Goal: Information Seeking & Learning: Check status

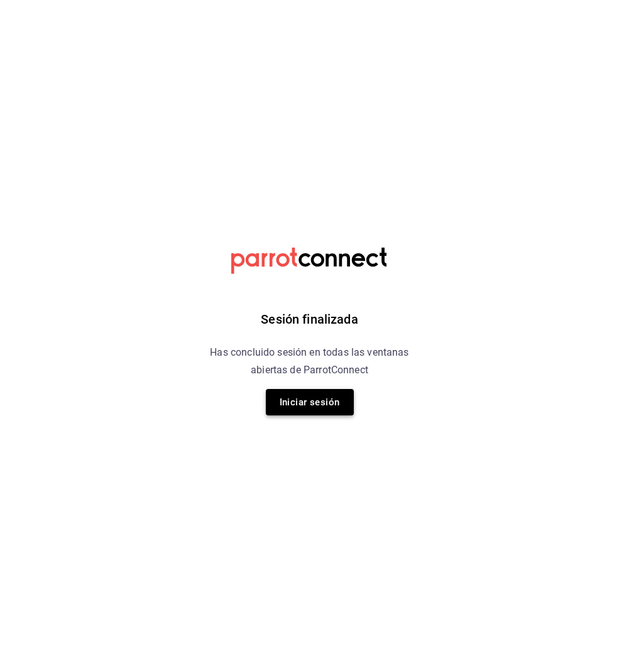
click at [317, 399] on button "Iniciar sesión" at bounding box center [310, 402] width 88 height 26
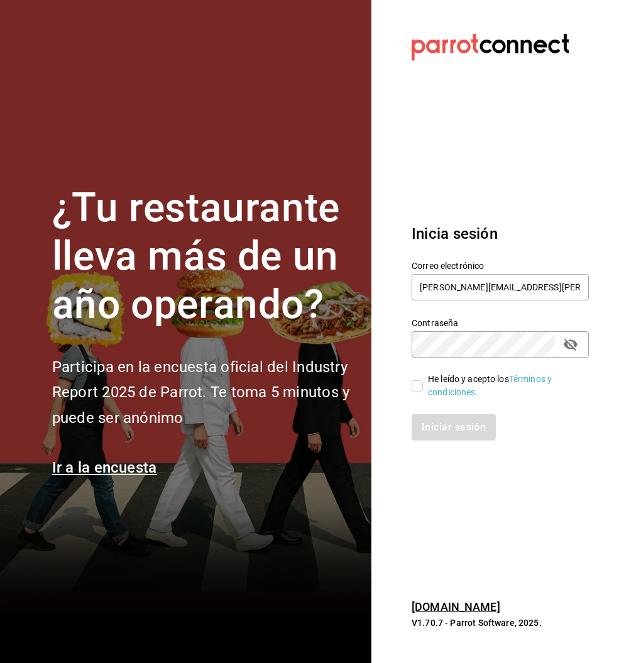
click at [419, 382] on input "He leído y acepto los Términos y condiciones." at bounding box center [417, 385] width 11 height 11
checkbox input "true"
click at [460, 431] on button "Iniciar sesión" at bounding box center [455, 427] width 86 height 26
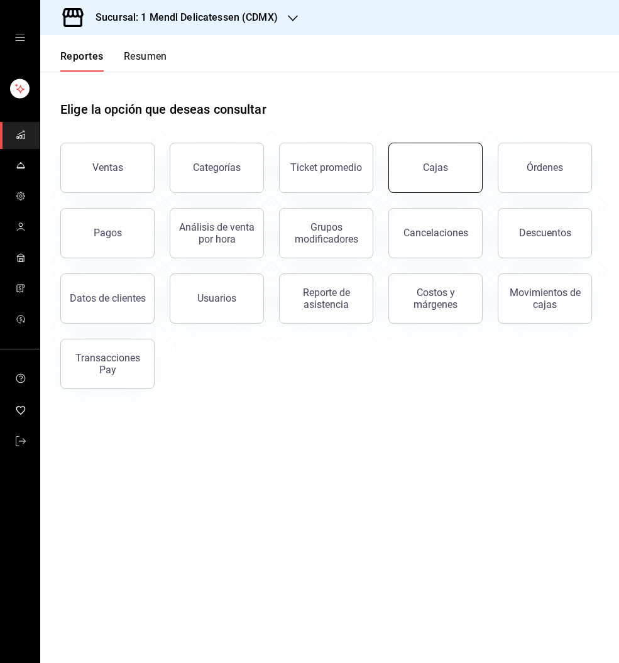
click at [443, 167] on div "Cajas" at bounding box center [436, 167] width 26 height 15
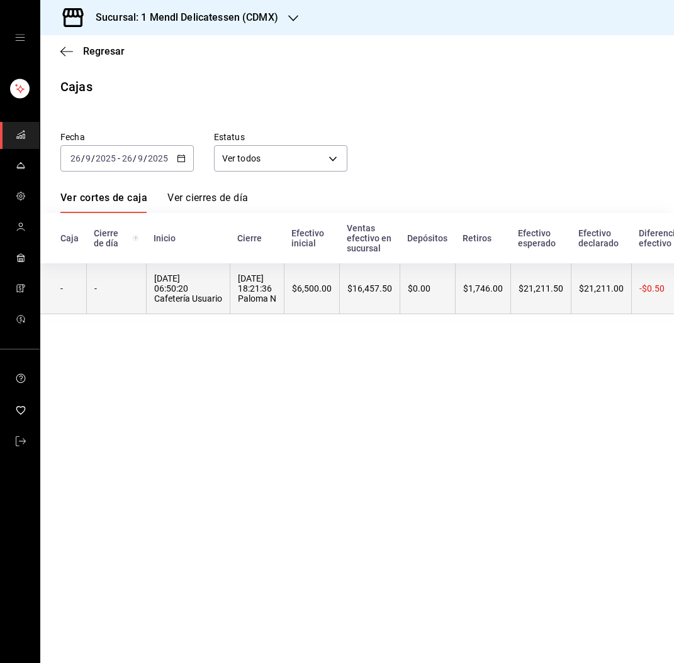
click at [339, 301] on th "$6,500.00" at bounding box center [311, 289] width 55 height 51
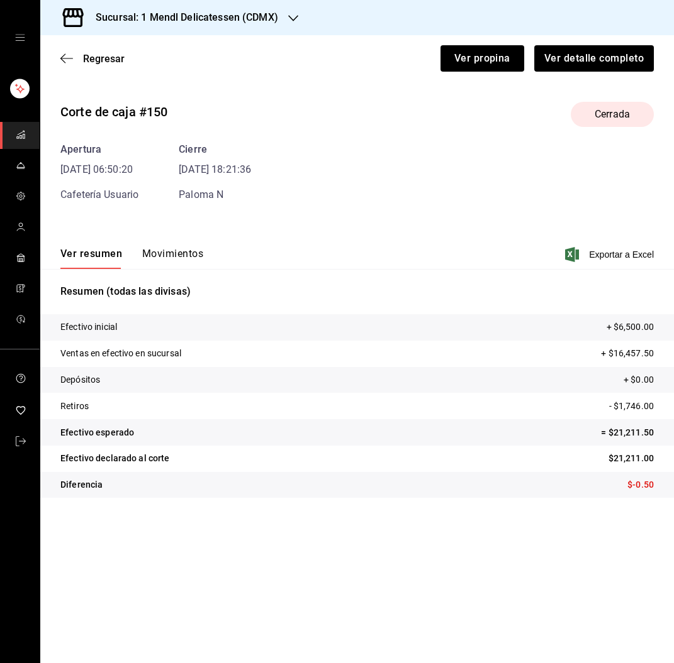
click at [182, 255] on button "Movimientos" at bounding box center [172, 258] width 61 height 21
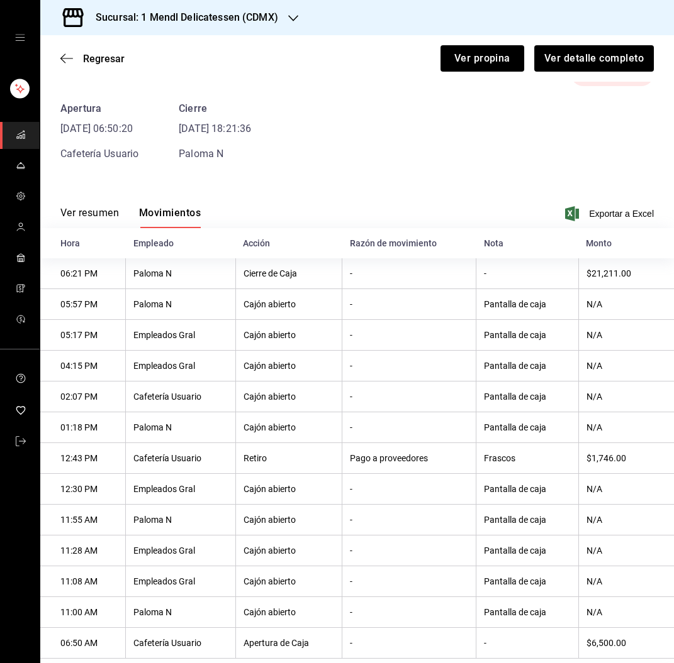
scroll to position [71, 0]
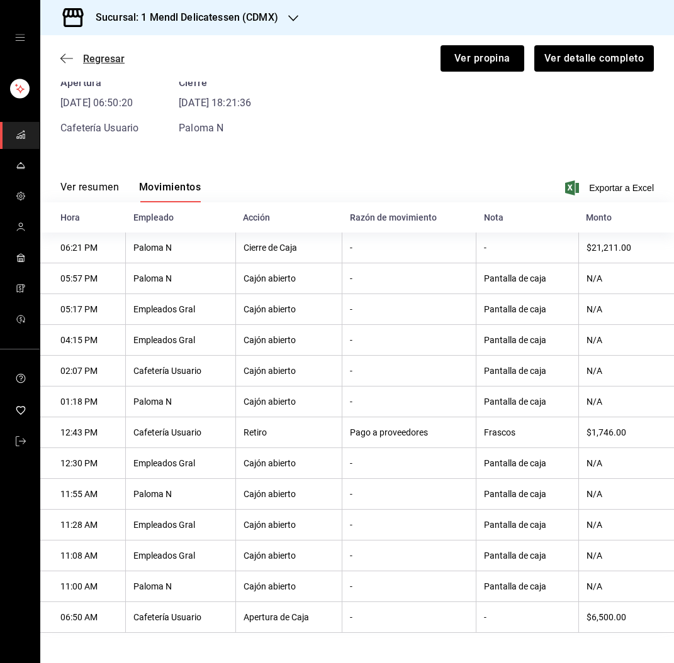
click at [104, 60] on span "Regresar" at bounding box center [104, 59] width 42 height 12
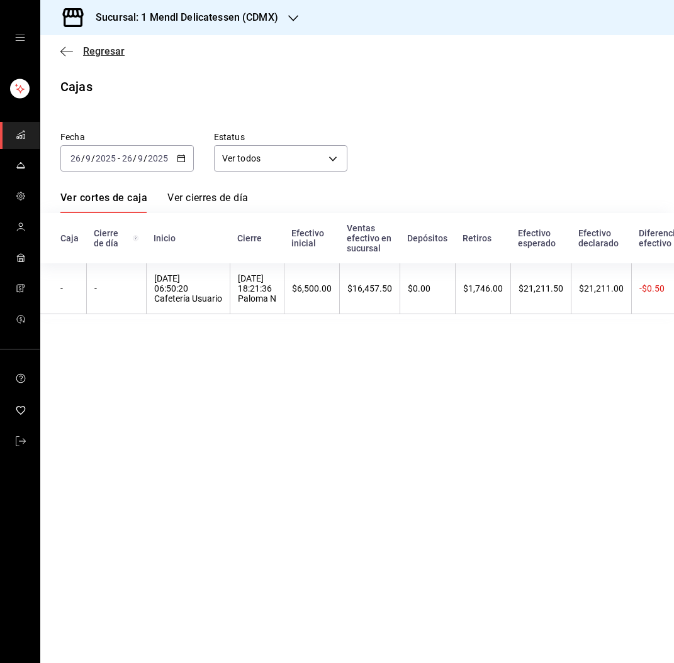
click at [104, 45] on span "Regresar" at bounding box center [104, 51] width 42 height 12
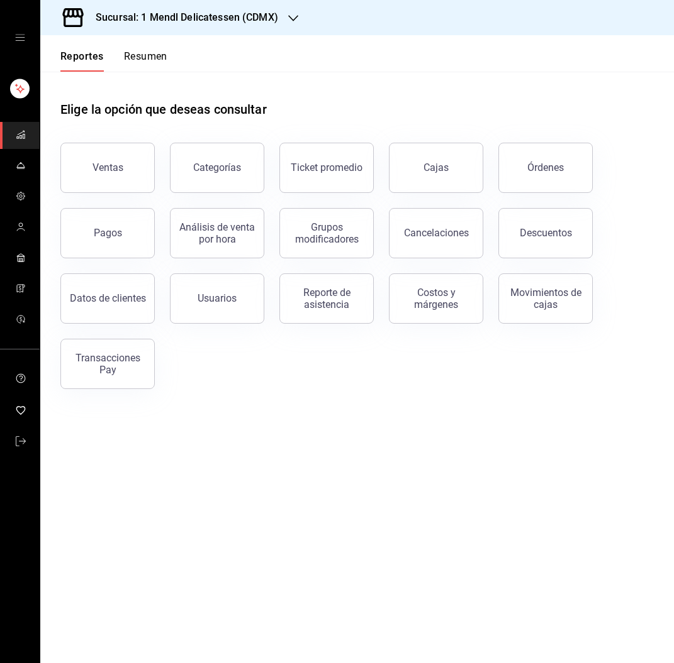
click at [143, 234] on button "Pagos" at bounding box center [107, 233] width 94 height 50
